Goal: Book appointment/travel/reservation

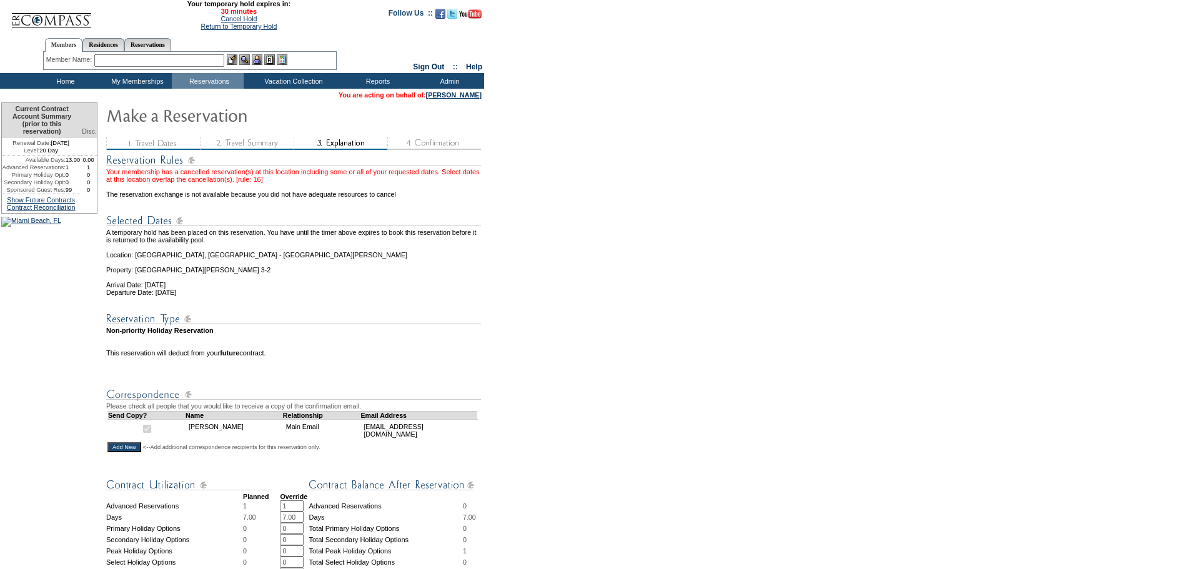
scroll to position [250, 0]
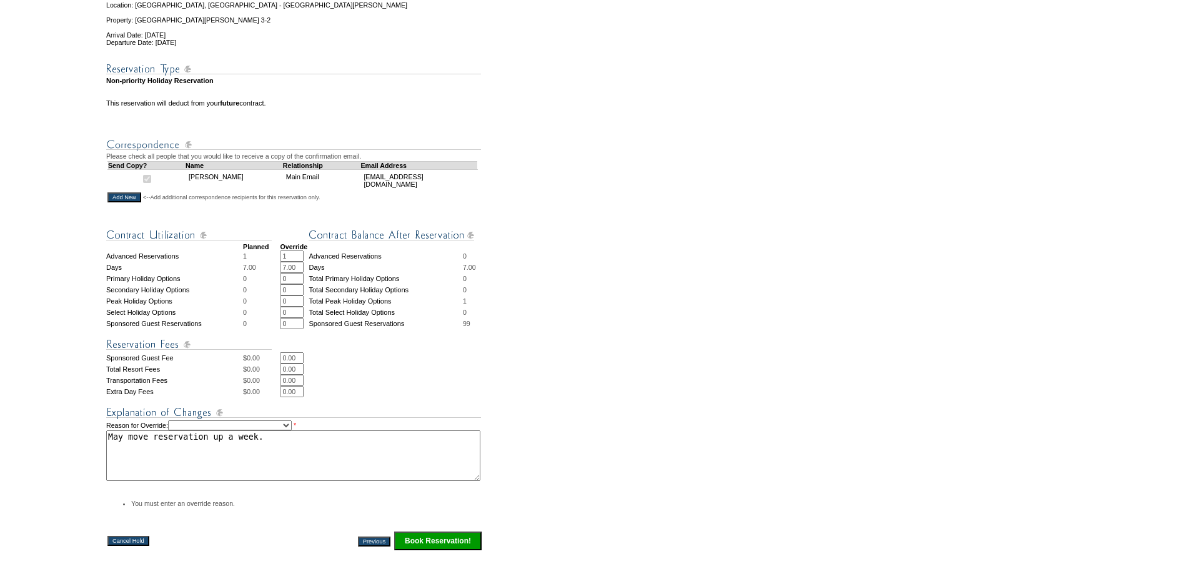
click at [247, 430] on select "Creating Continuous Stay Days Rebooked After Cancellation Editing Occupant Expe…" at bounding box center [230, 426] width 124 height 10
select select "1042"
click at [185, 430] on select "Creating Continuous Stay Days Rebooked After Cancellation Editing Occupant Expe…" at bounding box center [230, 426] width 124 height 10
click at [579, 462] on form "29:38 Your temporary hold expires in: 30 minutes Cancel Hold Return to Temporar…" at bounding box center [595, 225] width 1190 height 951
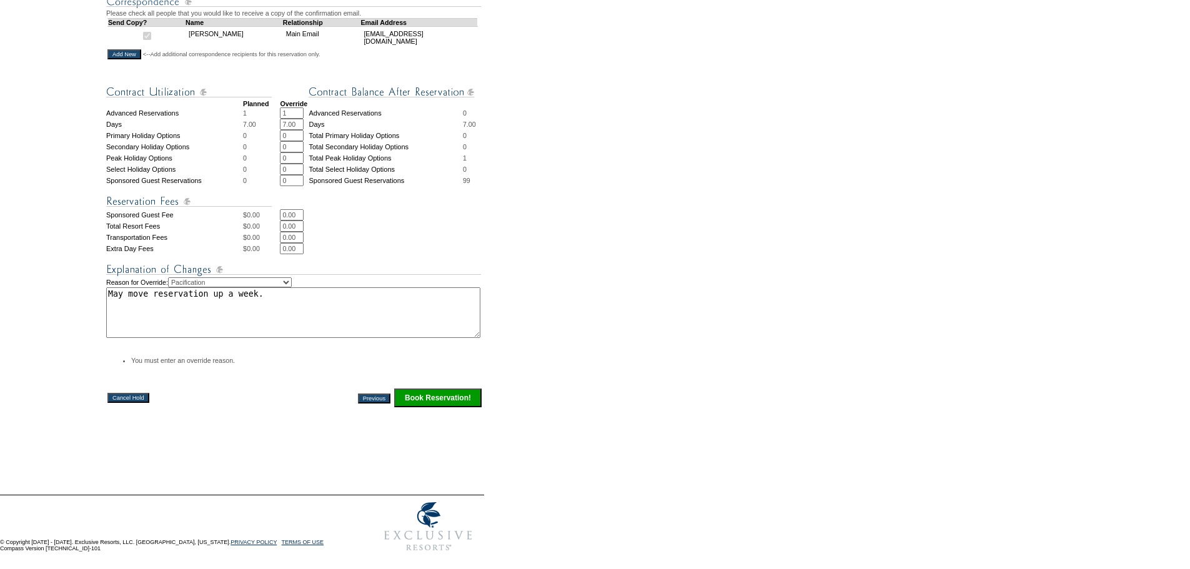
scroll to position [429, 0]
click at [312, 296] on textarea "May move reservation up a week." at bounding box center [293, 312] width 374 height 51
type textarea "May move reservation up a week.Temp hold"
click at [431, 389] on input "Book Reservation!" at bounding box center [437, 398] width 87 height 19
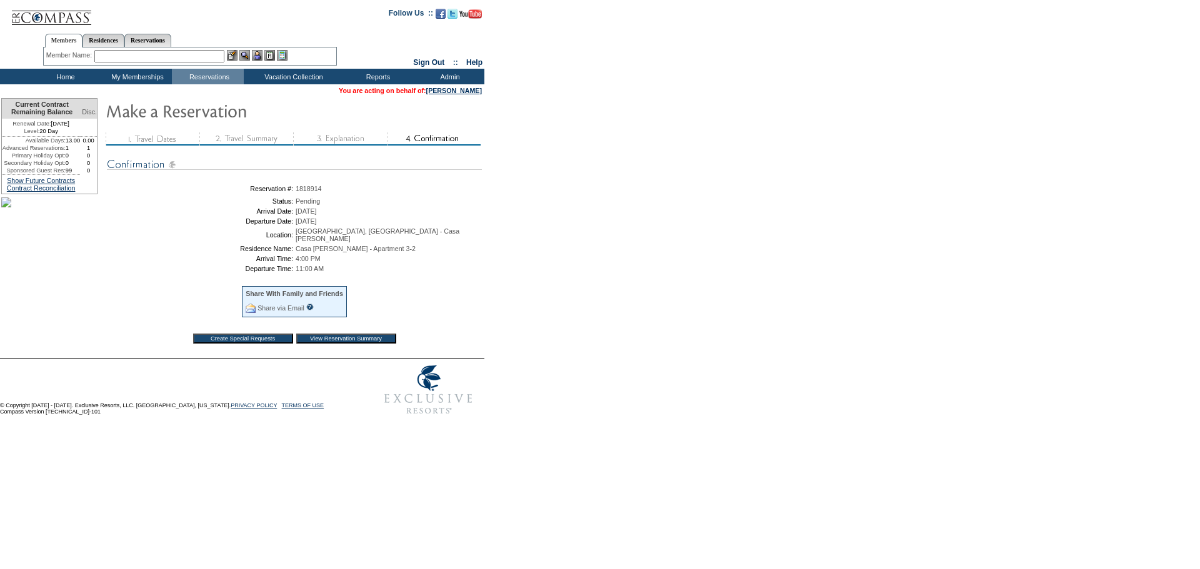
click at [716, 287] on form "Follow Us ::" at bounding box center [600, 210] width 1200 height 421
click at [282, 91] on td "Residence Collection" at bounding box center [296, 93] width 98 height 12
